Goal: Task Accomplishment & Management: Use online tool/utility

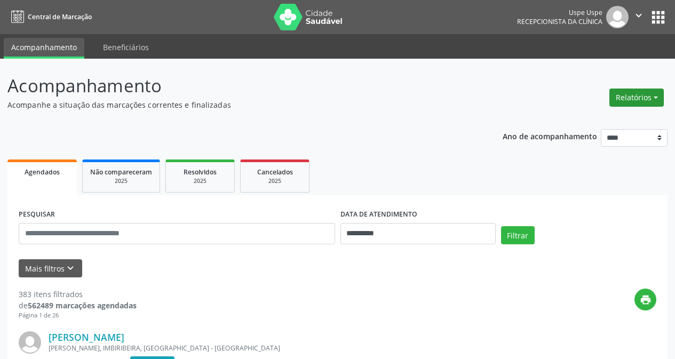
click at [641, 94] on button "Relatórios" at bounding box center [637, 98] width 54 height 18
click at [591, 122] on link "Agendamentos" at bounding box center [606, 120] width 115 height 15
select select "*"
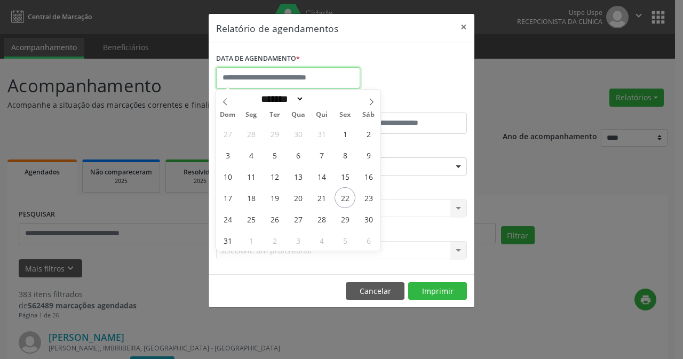
click at [326, 77] on input "text" at bounding box center [288, 77] width 144 height 21
click at [245, 224] on span "25" at bounding box center [251, 219] width 21 height 21
type input "**********"
click at [245, 224] on span "25" at bounding box center [251, 219] width 21 height 21
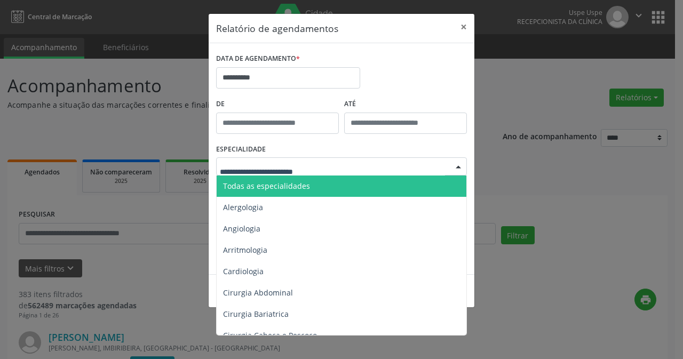
click at [277, 175] on div at bounding box center [341, 166] width 251 height 18
click at [277, 189] on span "Todas as especialidades" at bounding box center [266, 186] width 87 height 10
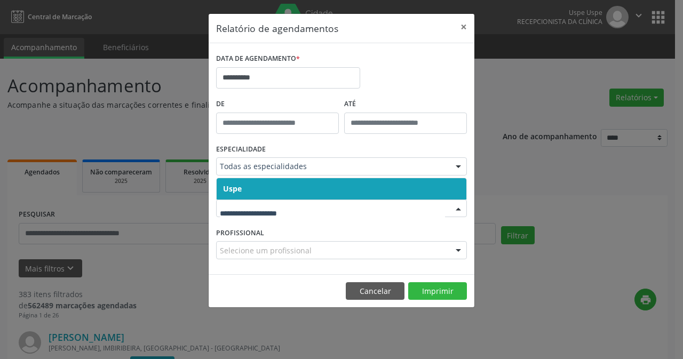
click at [272, 184] on span "Uspe" at bounding box center [342, 188] width 250 height 21
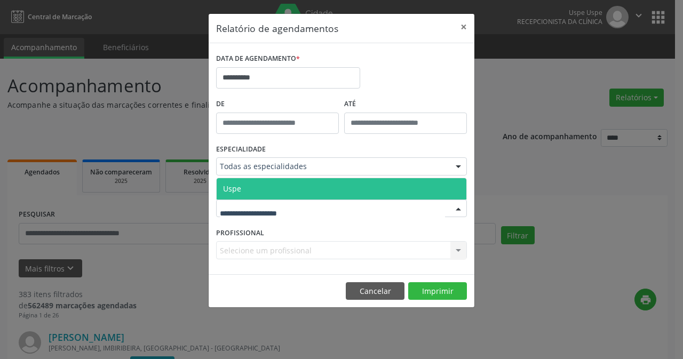
click at [273, 185] on span "Uspe" at bounding box center [342, 188] width 250 height 21
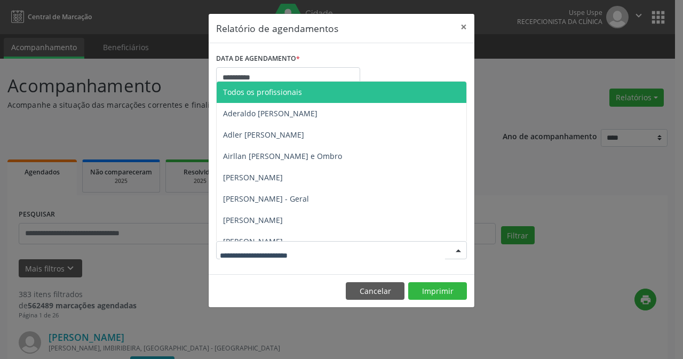
click at [281, 94] on span "Todos os profissionais" at bounding box center [262, 92] width 79 height 10
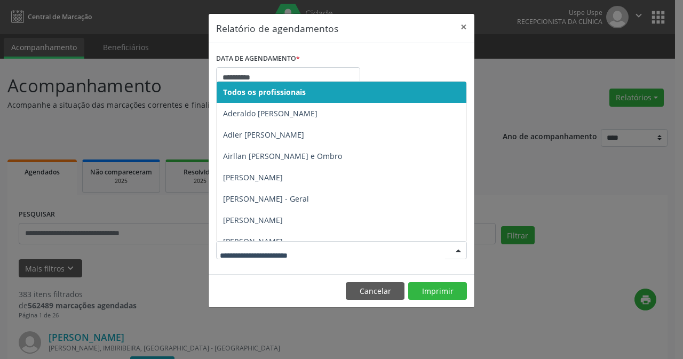
click at [315, 100] on span "Todos os profissionais" at bounding box center [364, 92] width 295 height 21
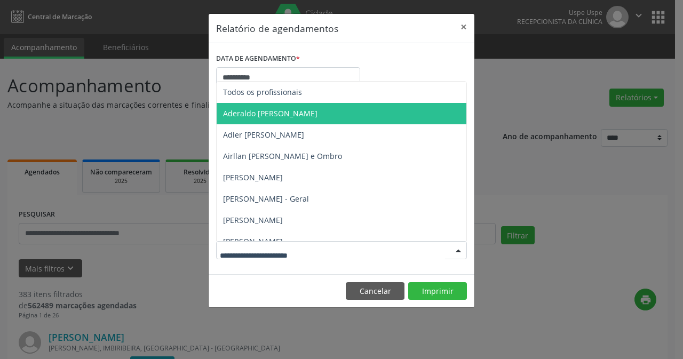
click at [374, 252] on div at bounding box center [341, 250] width 251 height 18
click at [336, 105] on span "Aderaldo [PERSON_NAME]" at bounding box center [364, 113] width 295 height 21
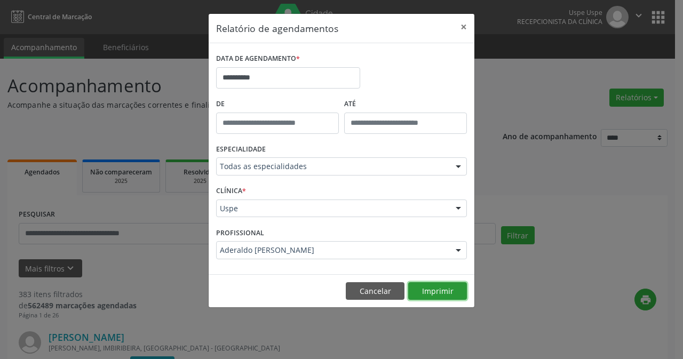
click at [453, 295] on button "Imprimir" at bounding box center [437, 291] width 59 height 18
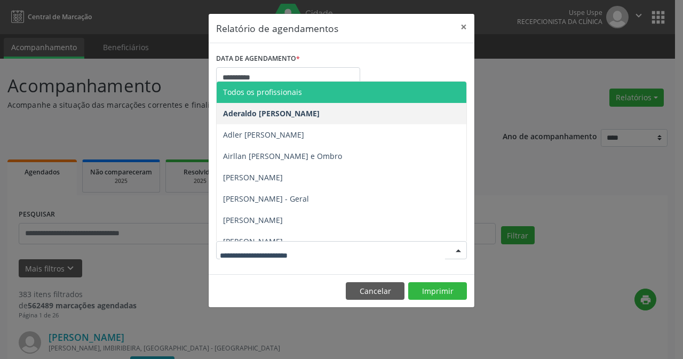
click at [278, 91] on span "Todos os profissionais" at bounding box center [262, 92] width 79 height 10
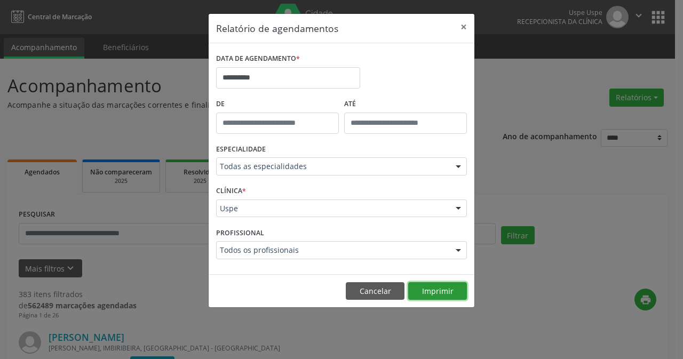
click at [435, 296] on button "Imprimir" at bounding box center [437, 291] width 59 height 18
